Goal: Browse casually: Explore the website without a specific task or goal

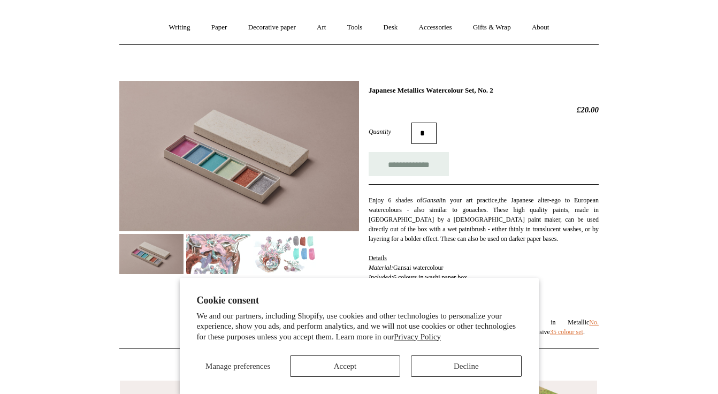
scroll to position [88, 0]
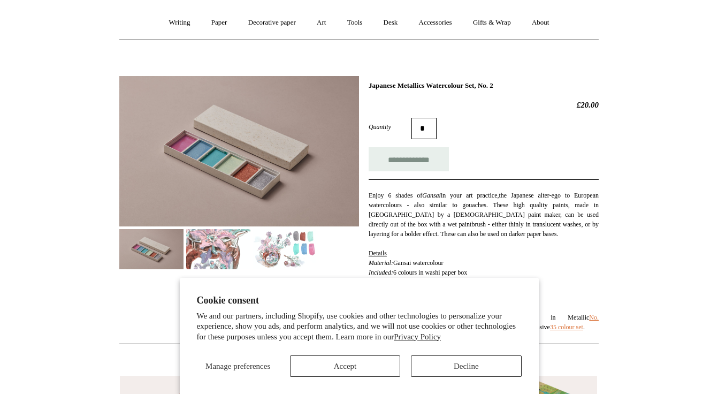
click at [341, 367] on button "Accept" at bounding box center [345, 365] width 110 height 21
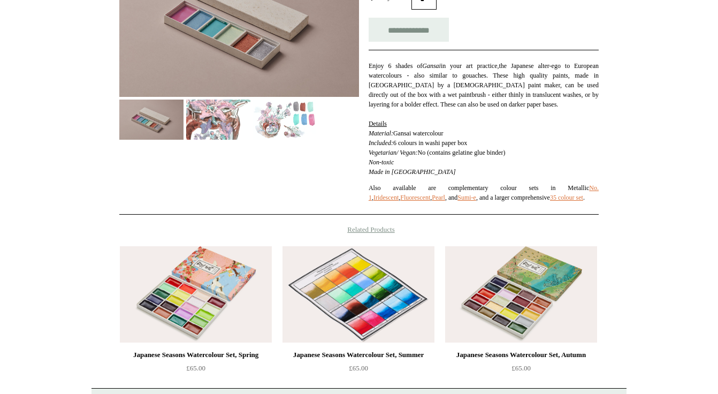
scroll to position [97, 0]
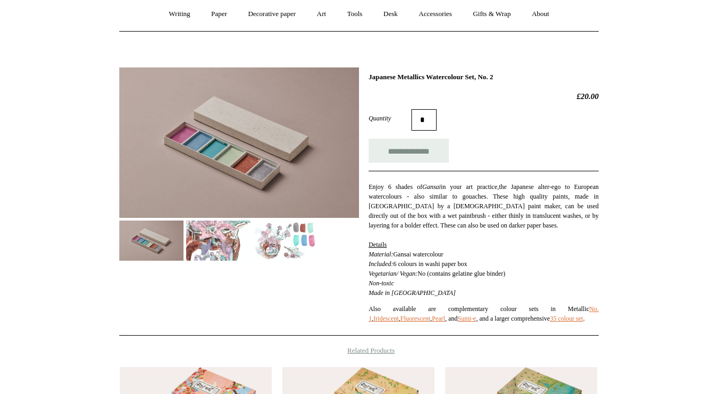
click at [278, 238] on img at bounding box center [285, 240] width 64 height 40
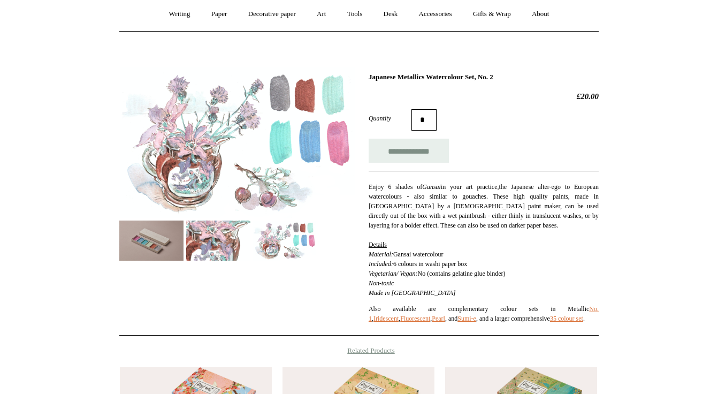
click at [287, 128] on img at bounding box center [239, 142] width 240 height 150
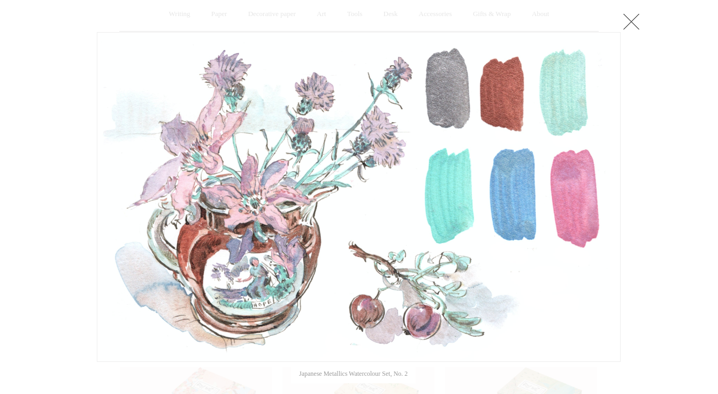
click at [635, 12] on link at bounding box center [630, 21] width 21 height 21
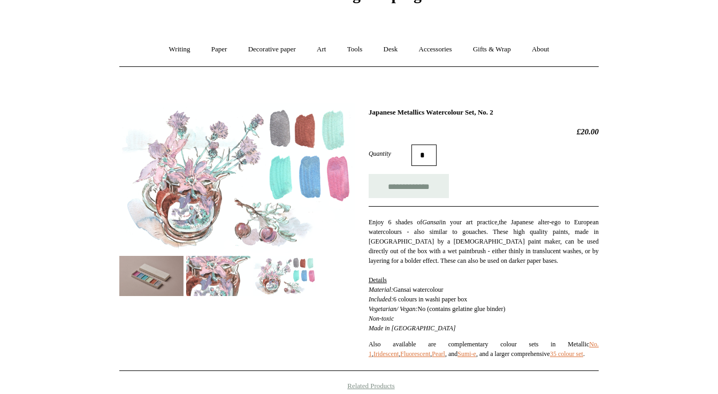
scroll to position [10, 0]
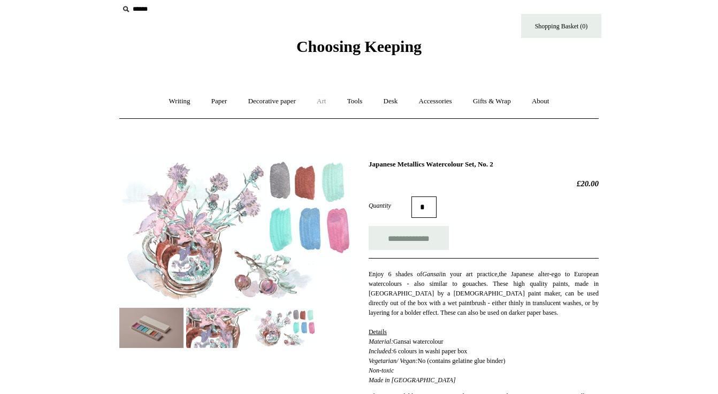
click at [318, 101] on link "Art +" at bounding box center [321, 101] width 28 height 28
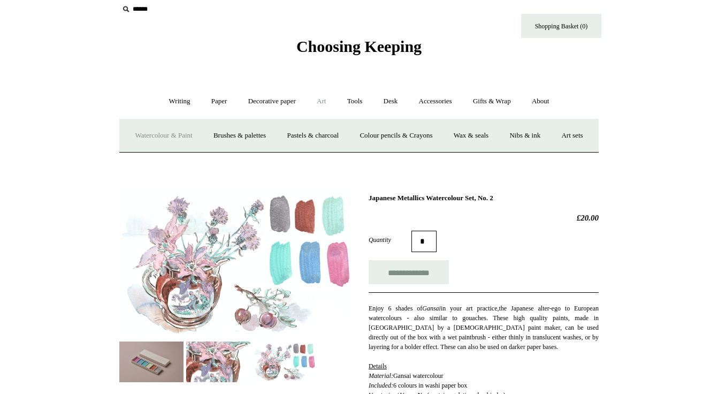
click at [180, 132] on link "Watercolour & Paint" at bounding box center [163, 135] width 76 height 28
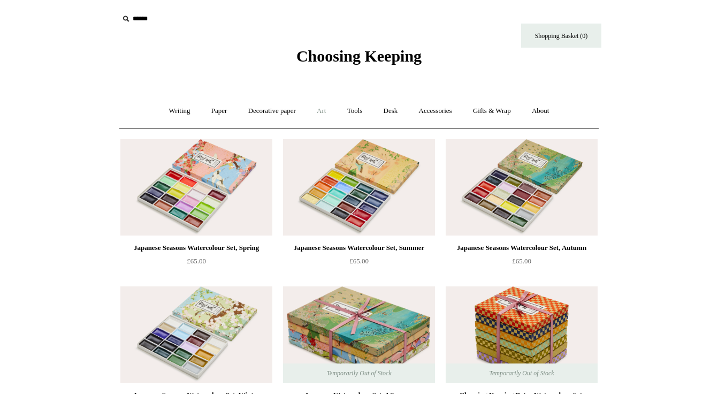
click at [320, 110] on link "Art +" at bounding box center [321, 111] width 28 height 28
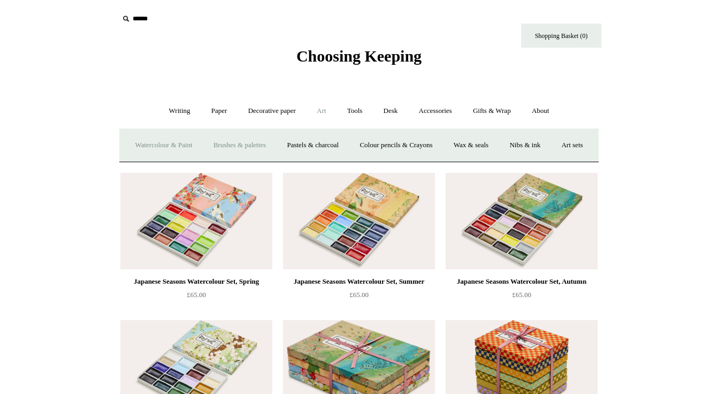
click at [250, 144] on link "Brushes & palettes" at bounding box center [240, 145] width 72 height 28
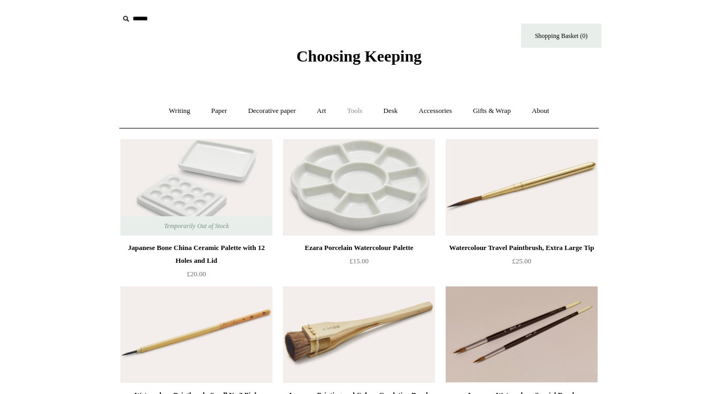
click at [360, 113] on link "Tools +" at bounding box center [355, 111] width 35 height 28
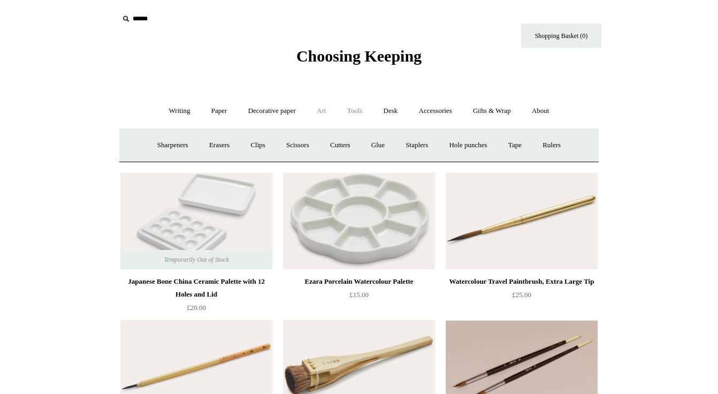
click at [318, 114] on link "Art +" at bounding box center [321, 111] width 28 height 28
click at [551, 159] on link "Art sets" at bounding box center [571, 145] width 41 height 28
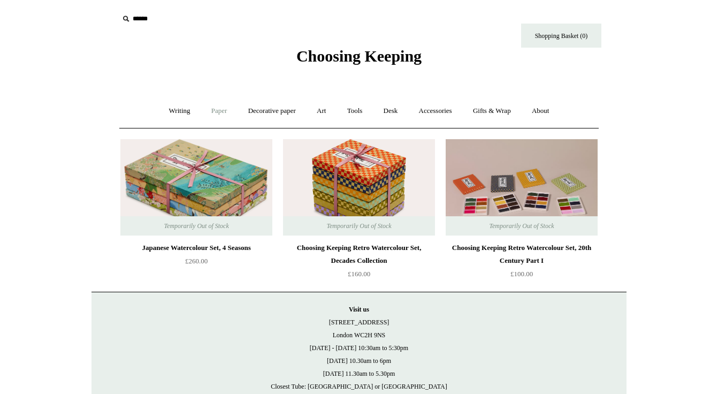
click at [204, 119] on link "Paper +" at bounding box center [219, 111] width 35 height 28
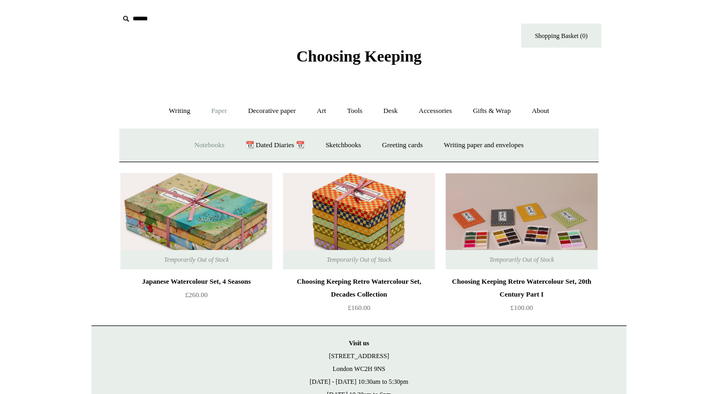
click at [217, 139] on link "Notebooks +" at bounding box center [209, 145] width 49 height 28
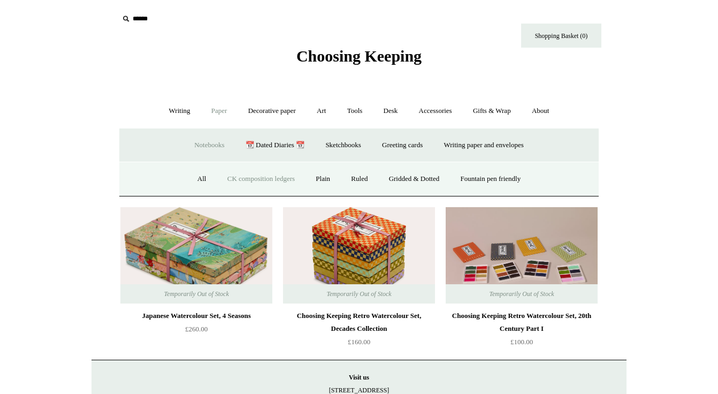
click at [287, 176] on link "CK composition ledgers" at bounding box center [261, 179] width 87 height 28
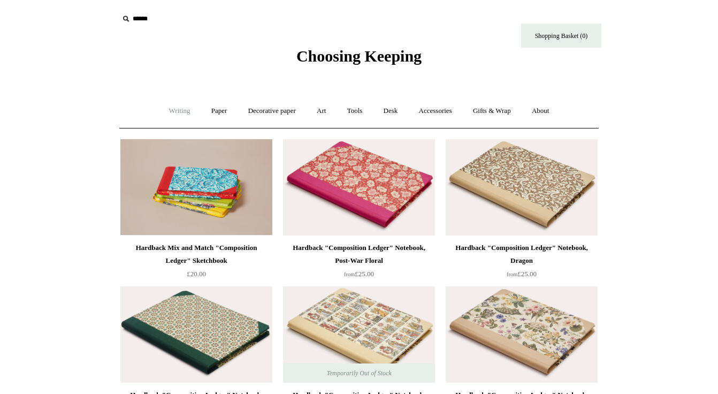
click at [185, 114] on link "Writing +" at bounding box center [179, 111] width 41 height 28
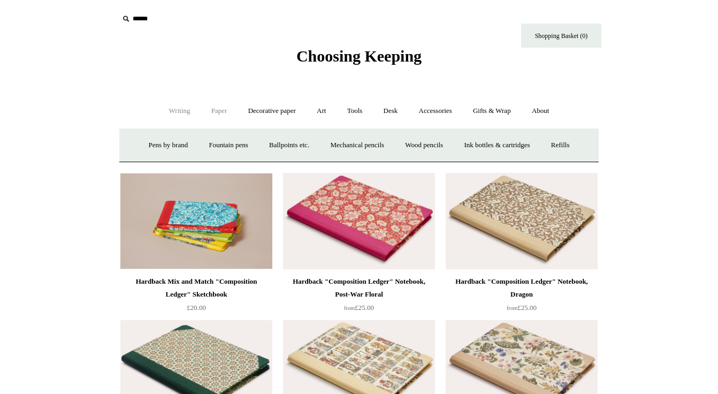
click at [205, 111] on link "Paper +" at bounding box center [219, 111] width 35 height 28
click at [268, 113] on link "Decorative paper +" at bounding box center [272, 111] width 67 height 28
click at [267, 149] on link "Wrapping & decoupage" at bounding box center [255, 145] width 86 height 28
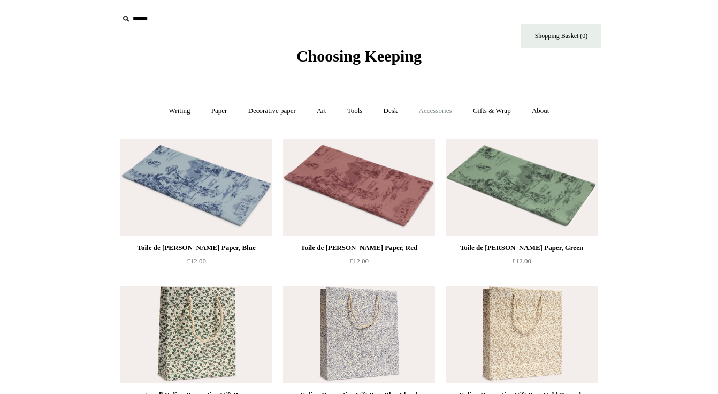
click at [451, 114] on link "Accessories +" at bounding box center [435, 111] width 52 height 28
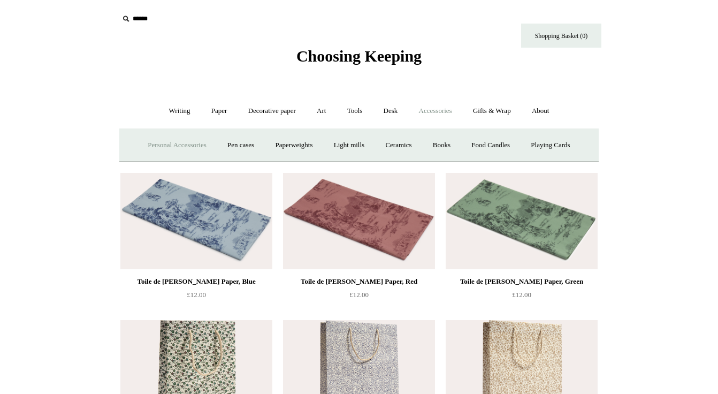
click at [201, 147] on link "Personal Accessories +" at bounding box center [177, 145] width 78 height 28
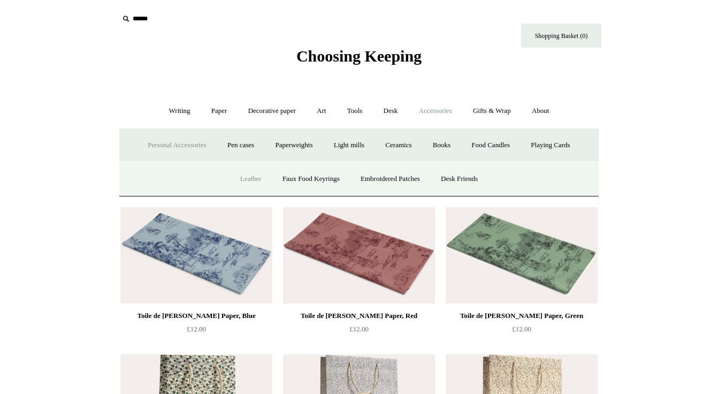
click at [240, 177] on link "Leather" at bounding box center [251, 179] width 41 height 28
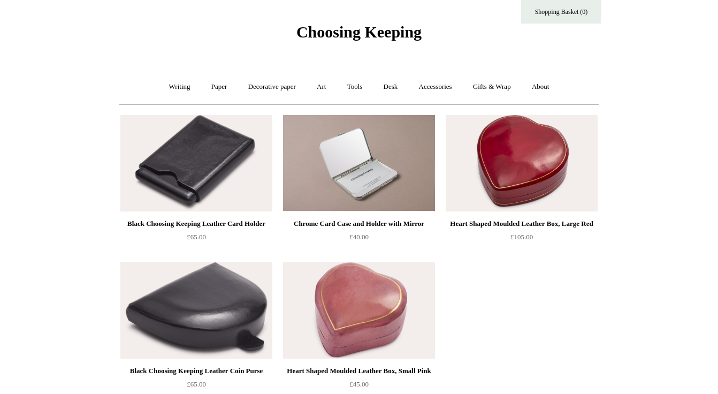
scroll to position [23, 0]
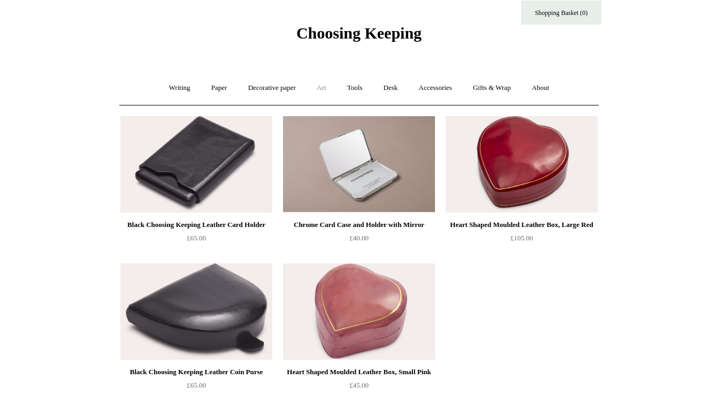
click at [325, 87] on link "Art +" at bounding box center [321, 88] width 28 height 28
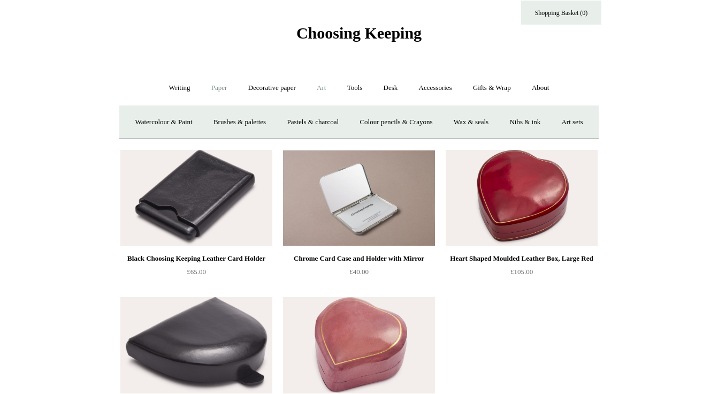
click at [216, 86] on link "Paper +" at bounding box center [219, 88] width 35 height 28
click at [286, 86] on link "Decorative paper +" at bounding box center [272, 88] width 67 height 28
click at [264, 121] on link "Wrapping & decoupage" at bounding box center [255, 122] width 86 height 28
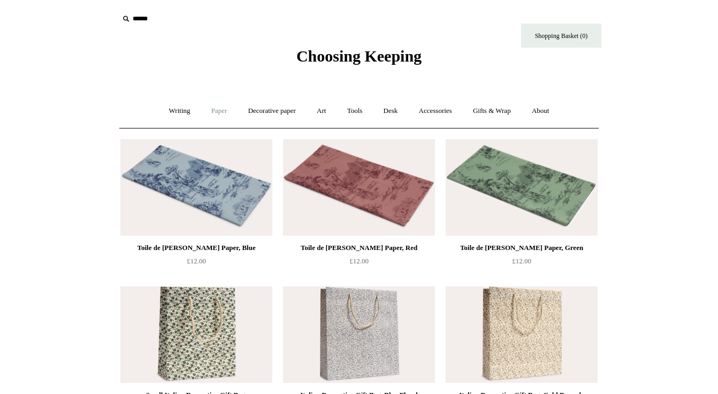
click at [206, 99] on link "Paper +" at bounding box center [219, 111] width 35 height 28
